Goal: Browse casually

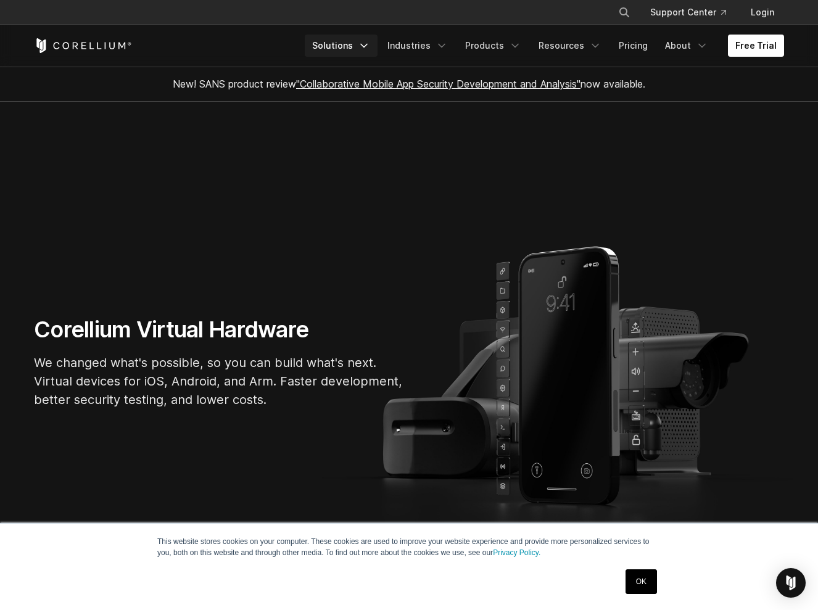
click at [360, 47] on link "Solutions" at bounding box center [341, 46] width 73 height 22
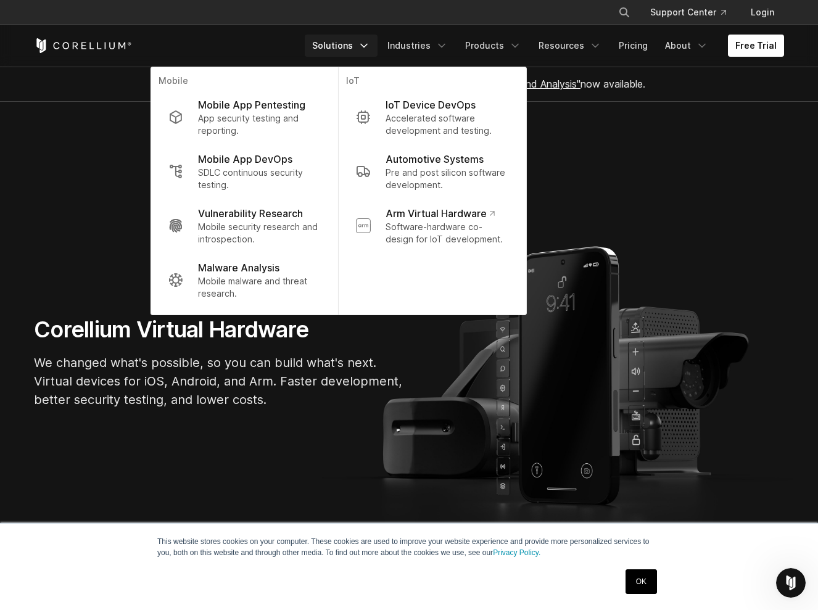
click at [370, 49] on icon "Navigation Menu" at bounding box center [364, 45] width 12 height 12
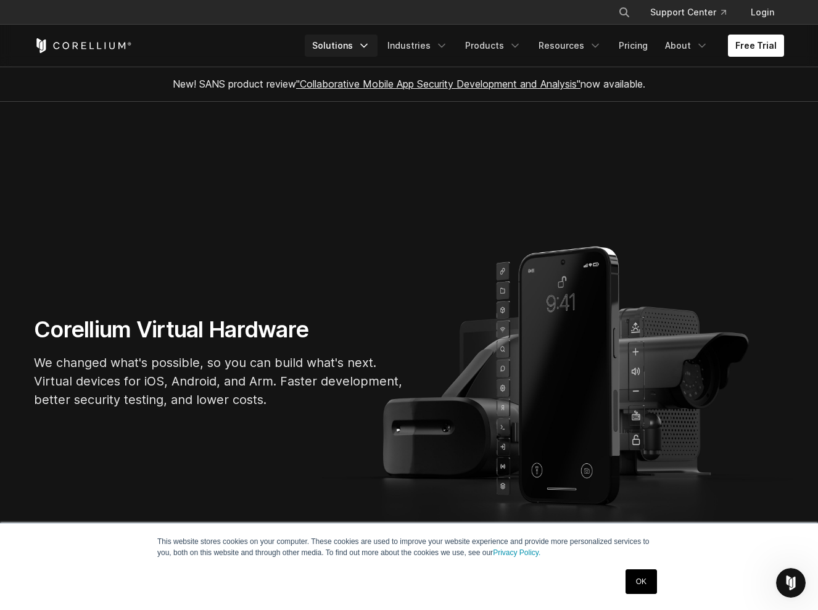
click at [370, 49] on icon "Navigation Menu" at bounding box center [364, 45] width 12 height 12
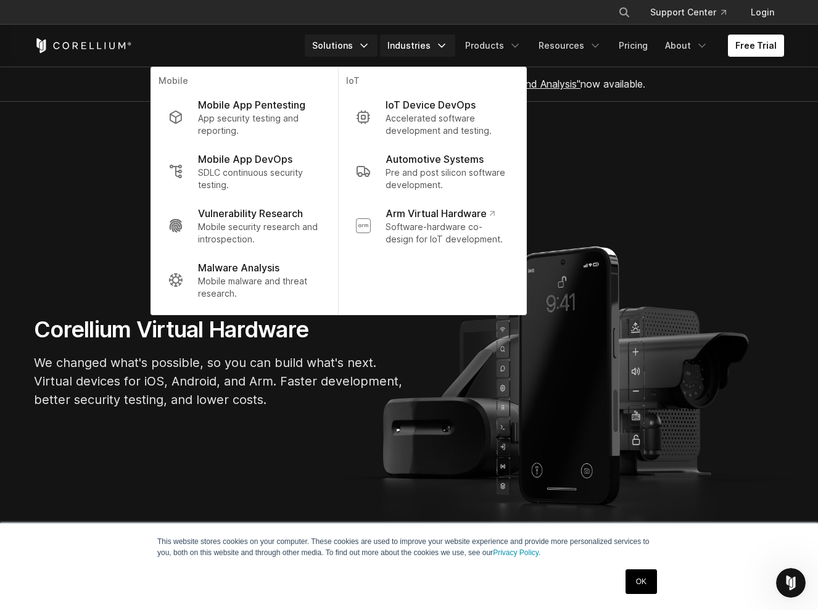
click at [438, 48] on link "Industries" at bounding box center [417, 46] width 75 height 22
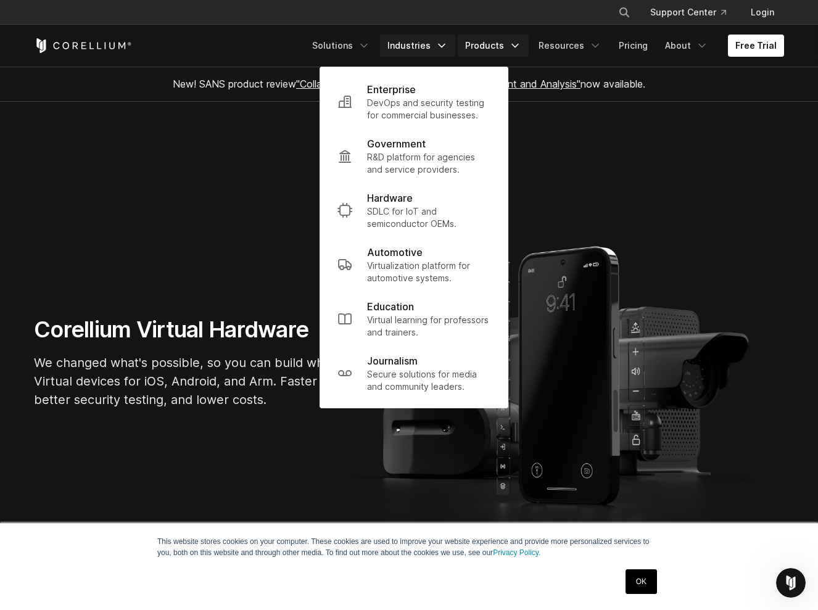
click at [516, 44] on icon "Navigation Menu" at bounding box center [515, 45] width 12 height 12
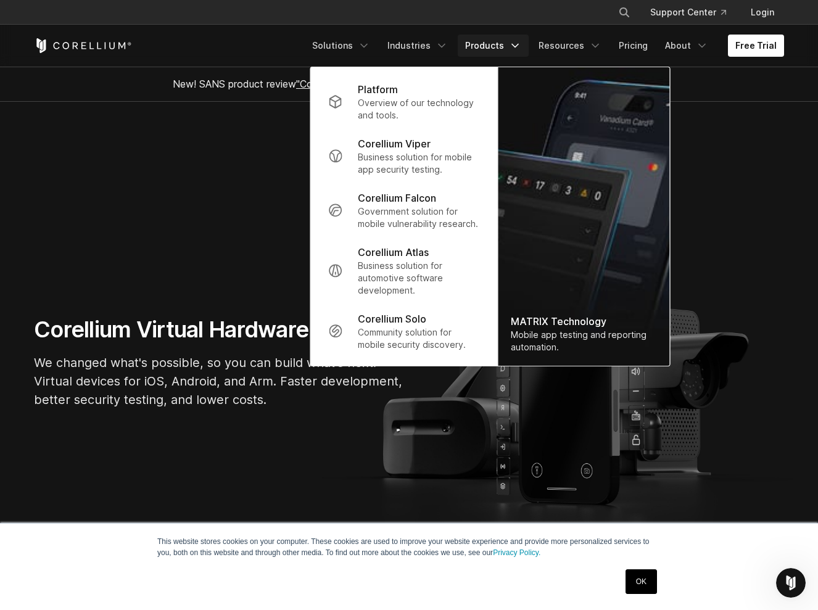
click at [516, 44] on icon "Navigation Menu" at bounding box center [515, 45] width 12 height 12
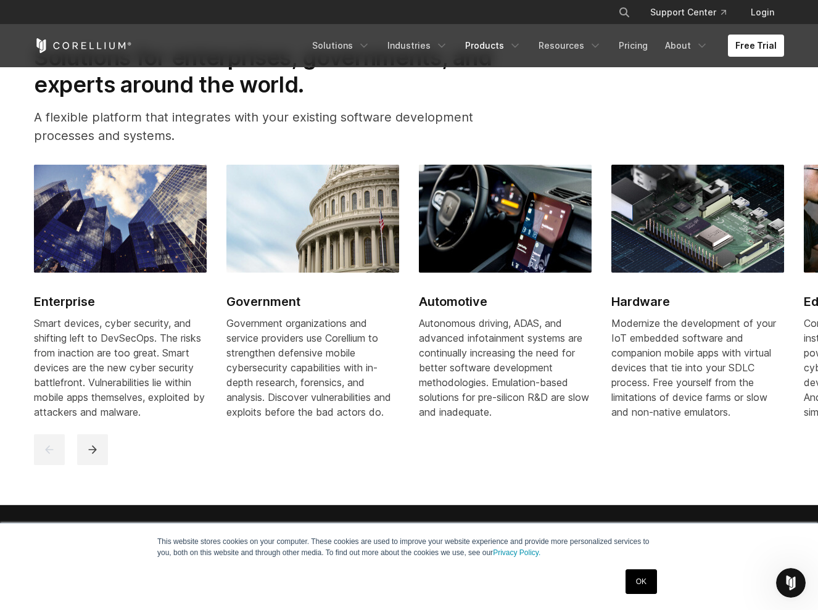
scroll to position [1535, 0]
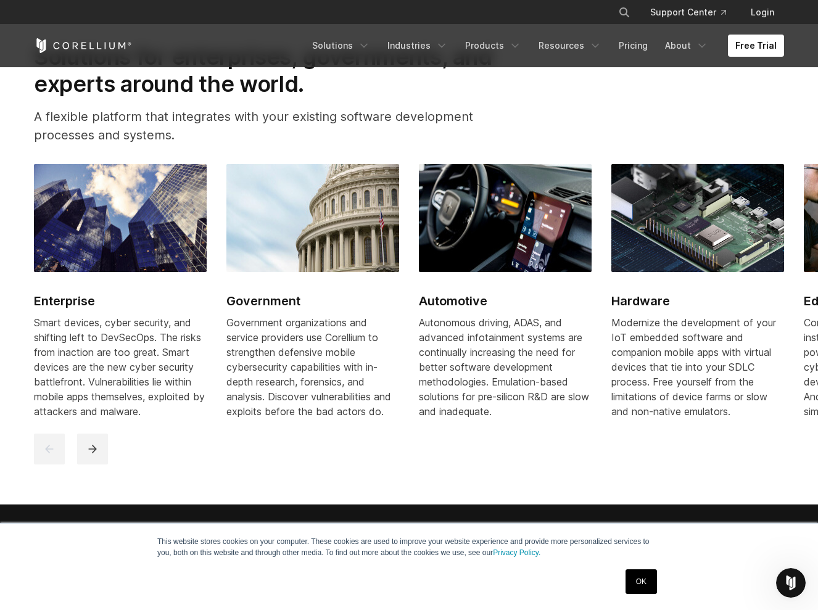
drag, startPoint x: 300, startPoint y: 518, endPoint x: 474, endPoint y: 500, distance: 175.0
click at [443, 508] on div "Purpose-built solutions for research, development, and testing. High-precision …" at bounding box center [409, 17] width 818 height 1840
click at [99, 465] on button "next" at bounding box center [92, 449] width 31 height 31
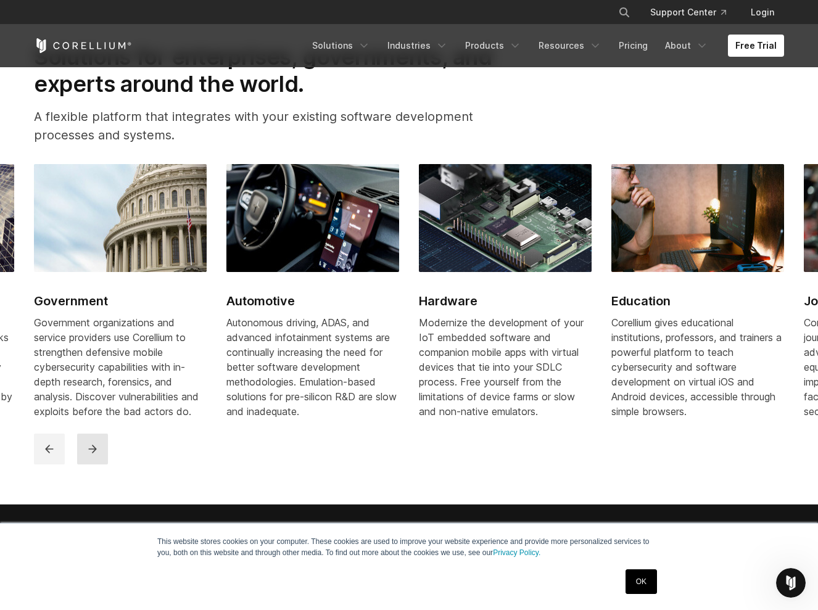
click at [99, 465] on button "next" at bounding box center [92, 449] width 31 height 31
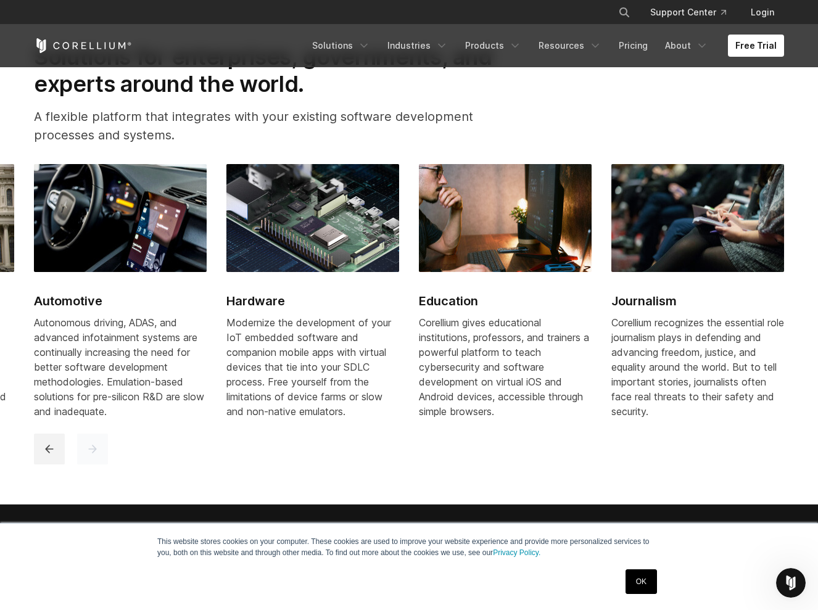
click at [99, 465] on button "next" at bounding box center [92, 449] width 31 height 31
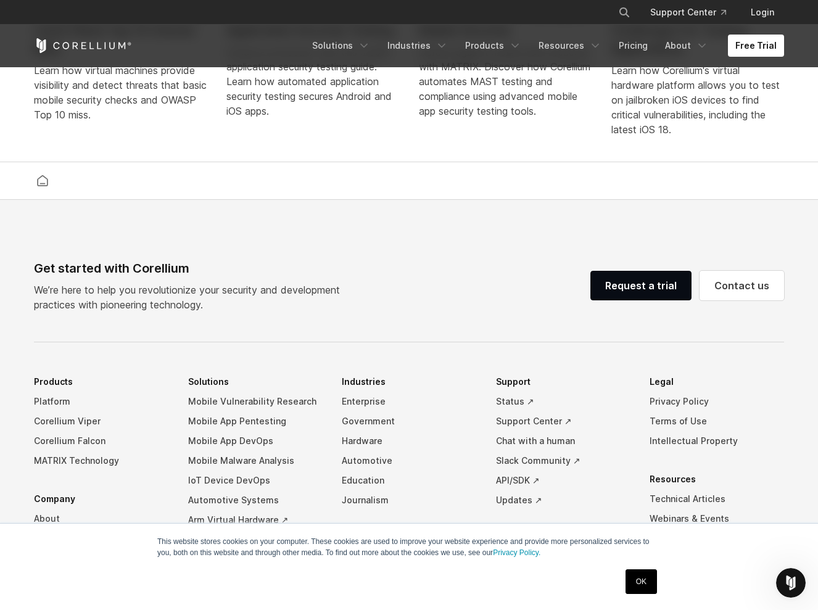
scroll to position [2804, 0]
